Goal: Find specific page/section: Find specific page/section

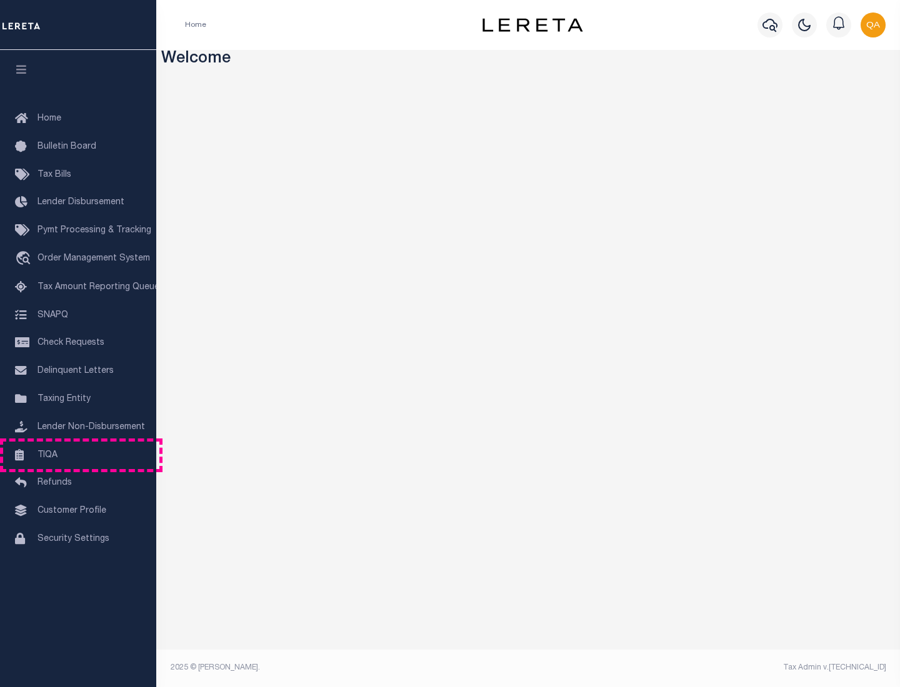
click at [78, 455] on link "TIQA" at bounding box center [78, 456] width 156 height 28
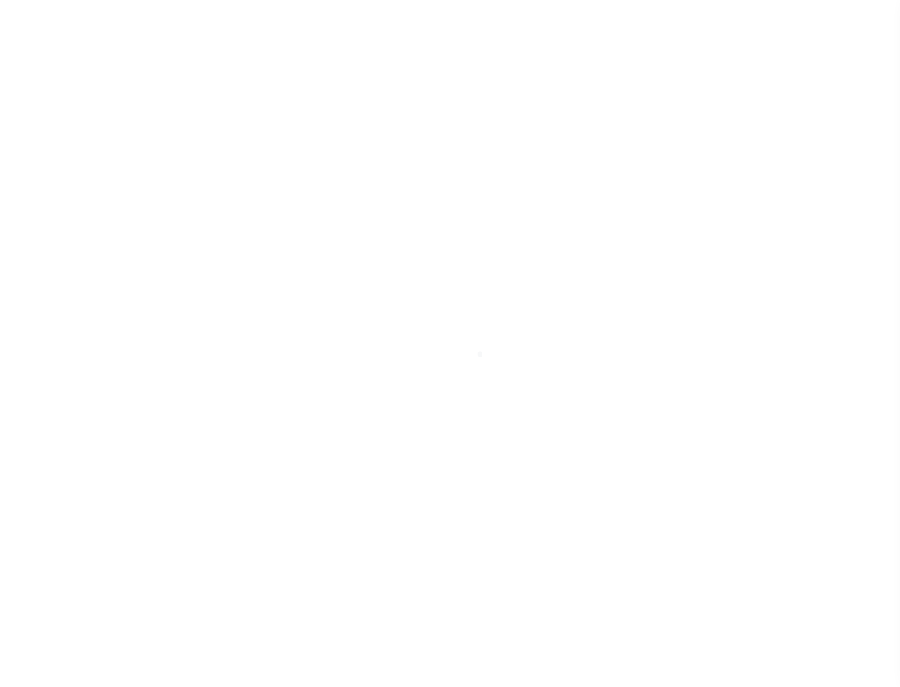
select select "200"
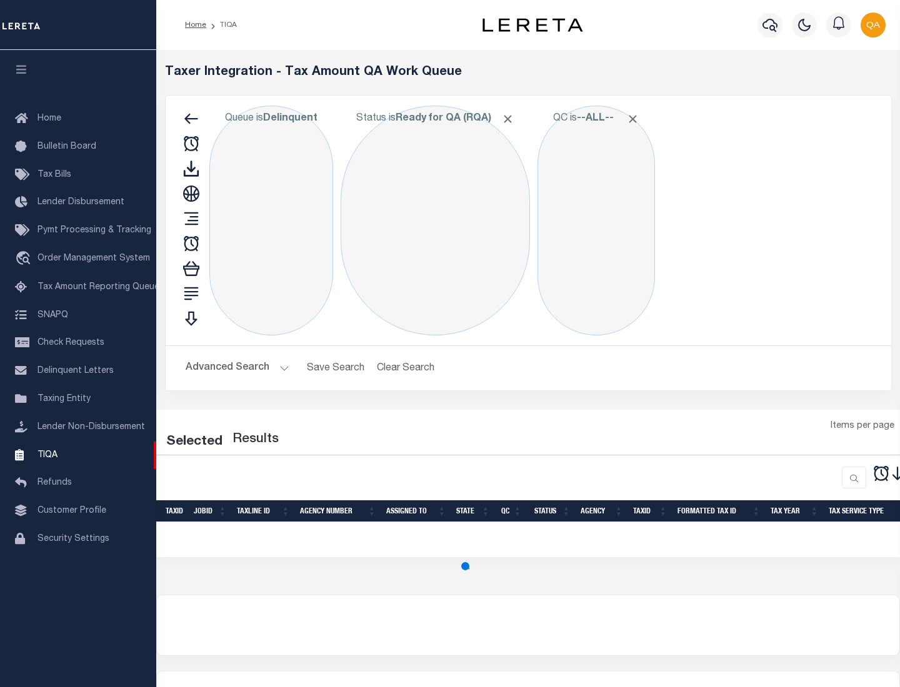
select select "200"
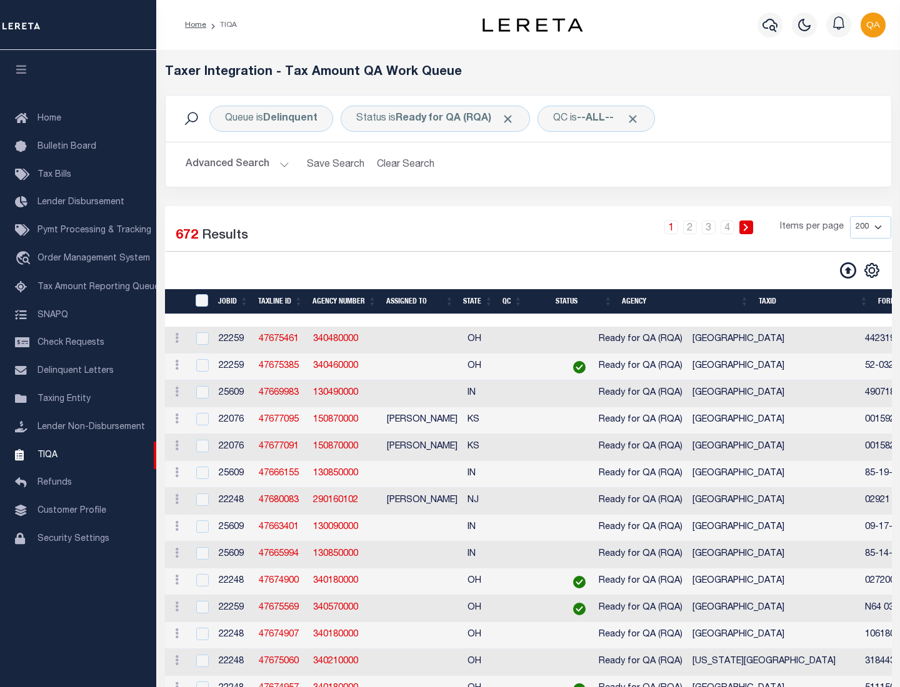
click at [512, 119] on span "Click to Remove" at bounding box center [507, 118] width 13 height 13
